Goal: Consume media (video, audio): Consume media (video, audio)

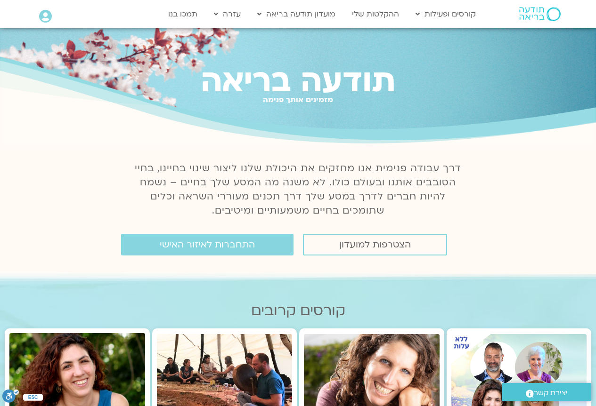
click at [41, 15] on icon at bounding box center [45, 16] width 13 height 13
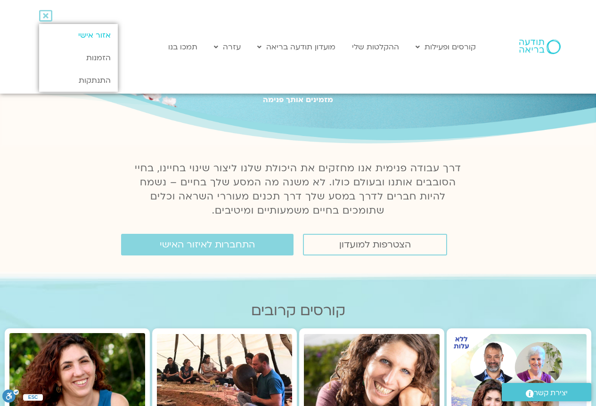
click at [92, 35] on link "אזור אישי" at bounding box center [78, 35] width 79 height 23
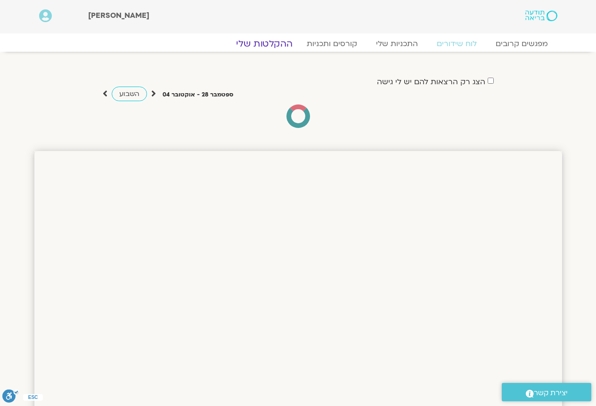
click at [268, 42] on link "ההקלטות שלי" at bounding box center [264, 43] width 79 height 11
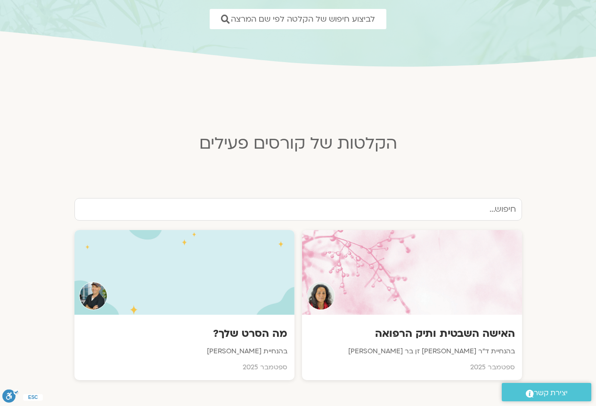
scroll to position [188, 0]
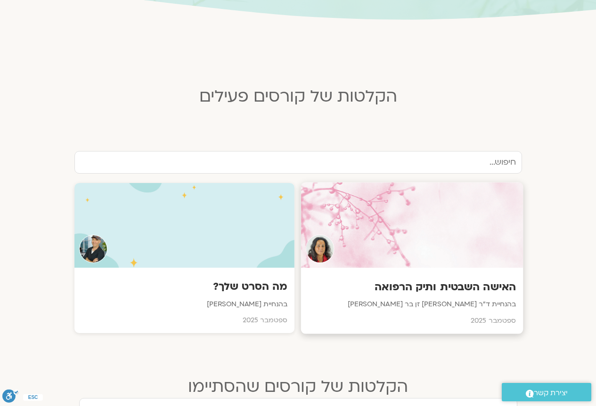
click at [422, 242] on div at bounding box center [412, 226] width 222 height 86
